Goal: Transaction & Acquisition: Purchase product/service

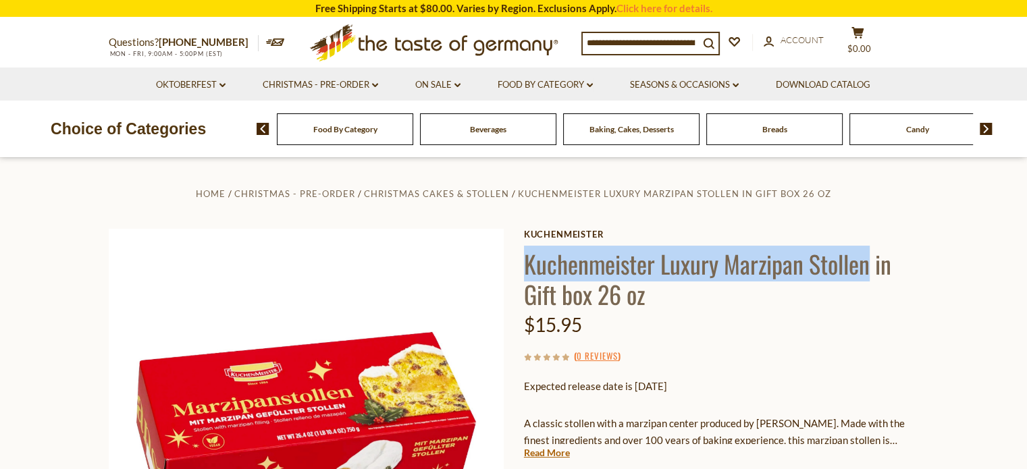
drag, startPoint x: 523, startPoint y: 268, endPoint x: 869, endPoint y: 275, distance: 345.9
click at [869, 275] on h1 "Kuchenmeister Luxury Marzipan Stollen in Gift box 26 oz" at bounding box center [721, 279] width 395 height 61
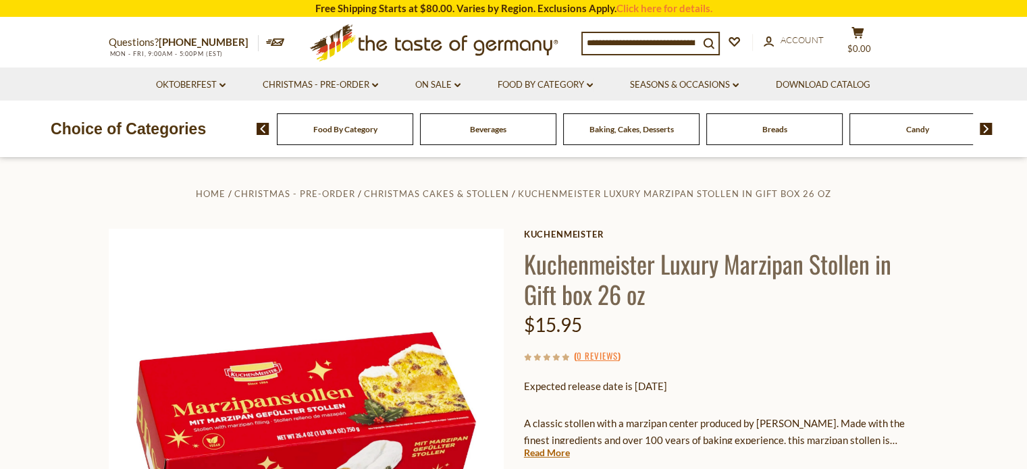
click at [953, 342] on section "Home Christmas - PRE-ORDER Christmas Cakes & Stollen [PERSON_NAME] Luxury Marzi…" at bounding box center [513, 458] width 1027 height 600
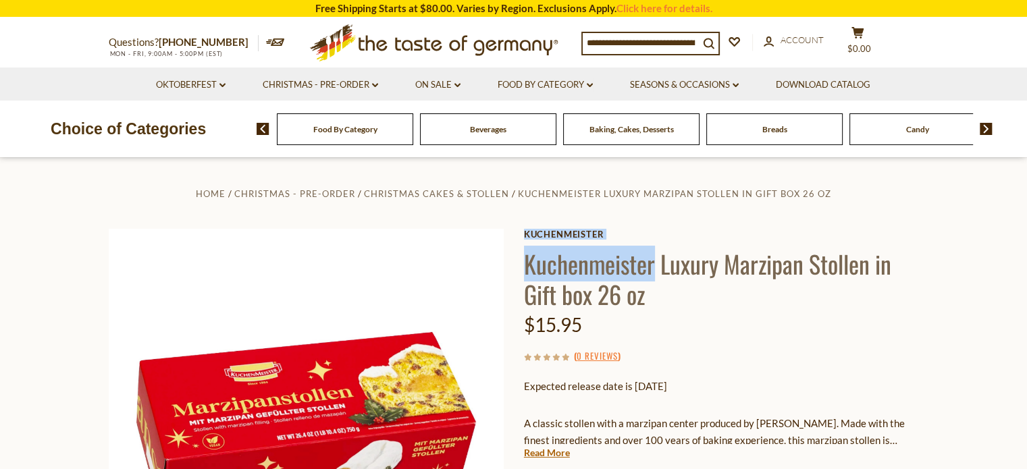
drag, startPoint x: 519, startPoint y: 264, endPoint x: 666, endPoint y: 278, distance: 147.2
click at [661, 270] on div "Home Christmas - PRE-ORDER Christmas Cakes & Stollen [PERSON_NAME] Luxury Marzi…" at bounding box center [514, 444] width 831 height 519
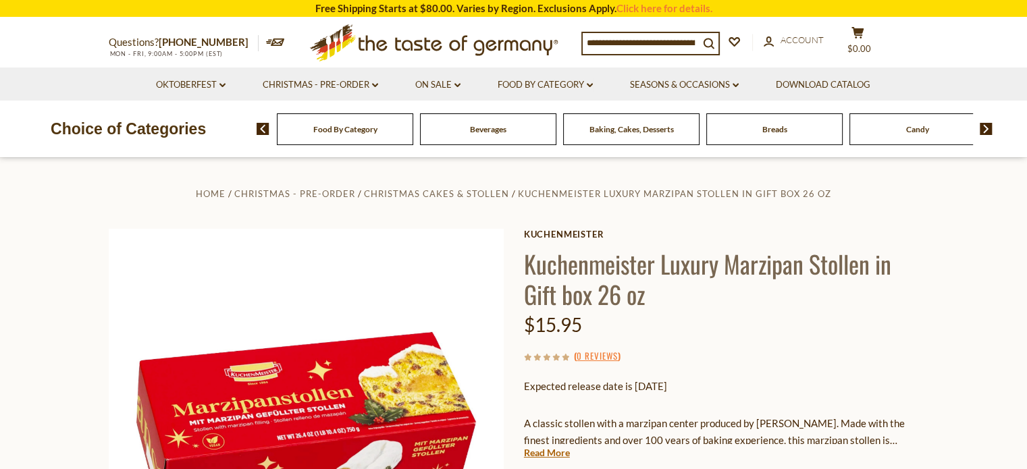
click at [666, 302] on h1 "Kuchenmeister Luxury Marzipan Stollen in Gift box 26 oz" at bounding box center [721, 279] width 395 height 61
drag, startPoint x: 654, startPoint y: 270, endPoint x: 540, endPoint y: 264, distance: 114.3
click at [532, 272] on h1 "Kuchenmeister Luxury Marzipan Stollen in Gift box 26 oz" at bounding box center [721, 279] width 395 height 61
copy h1 "uchenmeister"
drag, startPoint x: 850, startPoint y: 292, endPoint x: 845, endPoint y: 218, distance: 73.8
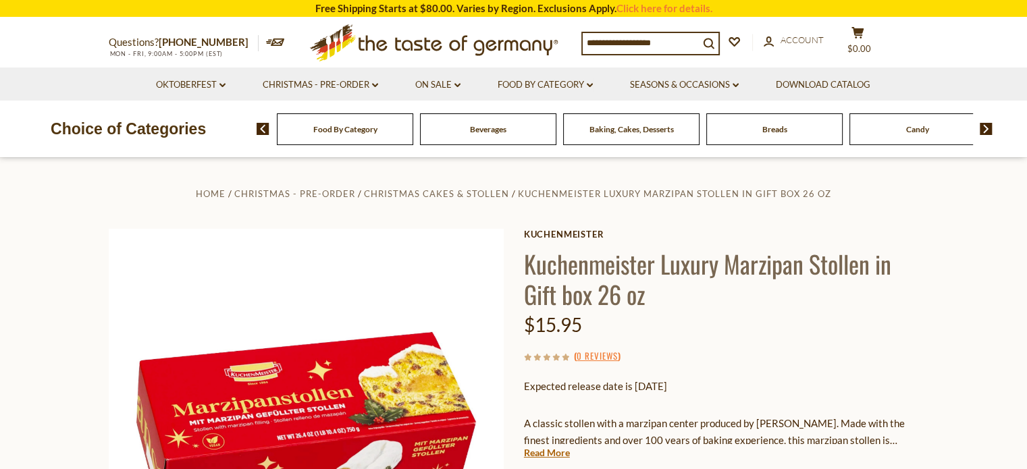
click at [850, 289] on h1 "Kuchenmeister Luxury Marzipan Stollen in Gift box 26 oz" at bounding box center [721, 279] width 395 height 61
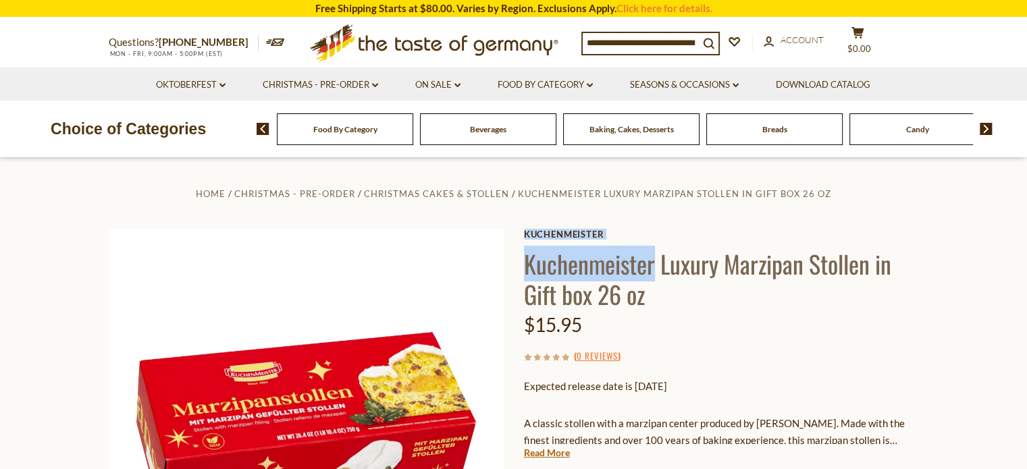
drag, startPoint x: 648, startPoint y: 267, endPoint x: 532, endPoint y: 263, distance: 116.2
click at [528, 265] on h1 "Kuchenmeister Luxury Marzipan Stollen in Gift box 26 oz" at bounding box center [721, 279] width 395 height 61
